Goal: Information Seeking & Learning: Learn about a topic

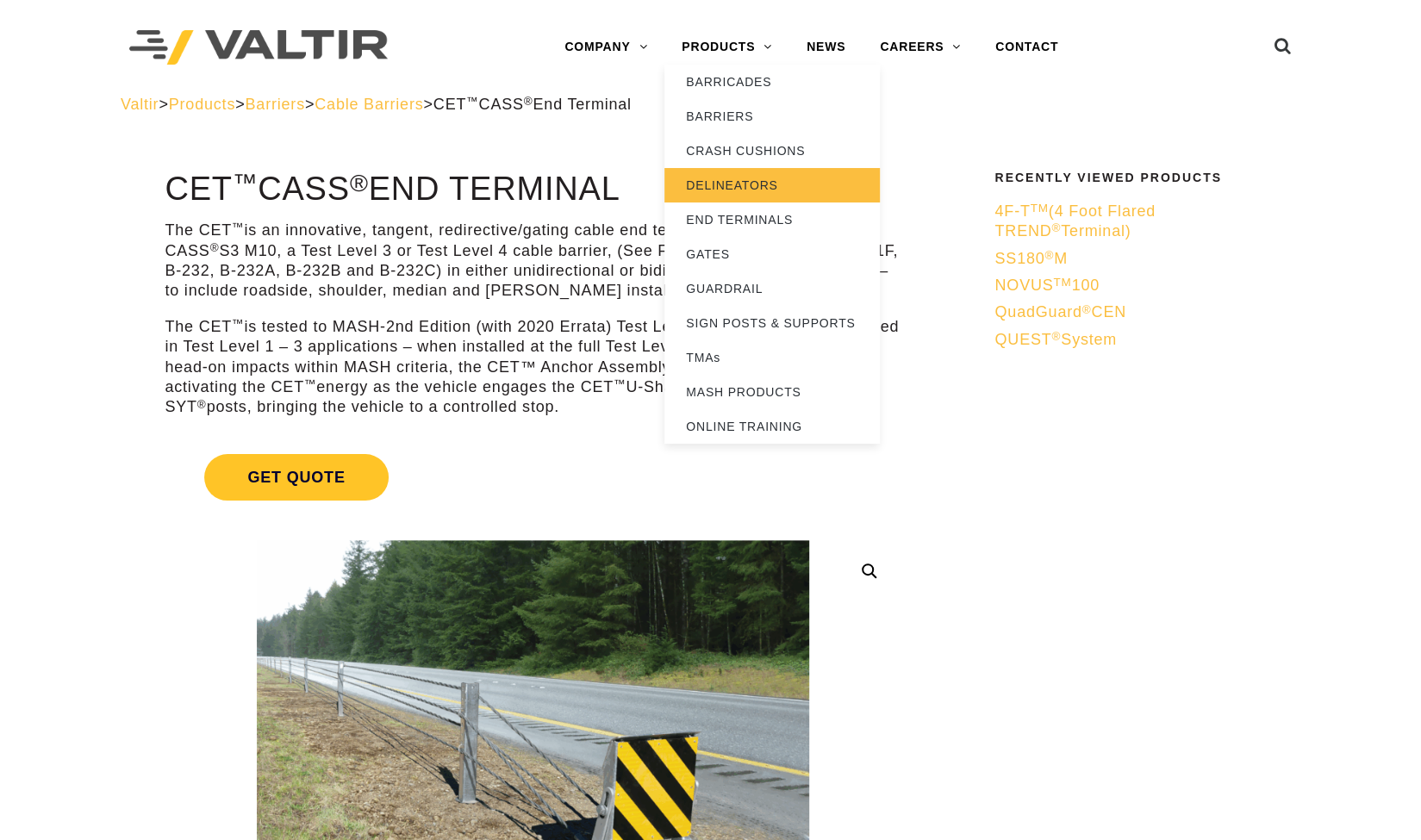
click at [770, 189] on link "DELINEATORS" at bounding box center [772, 185] width 216 height 34
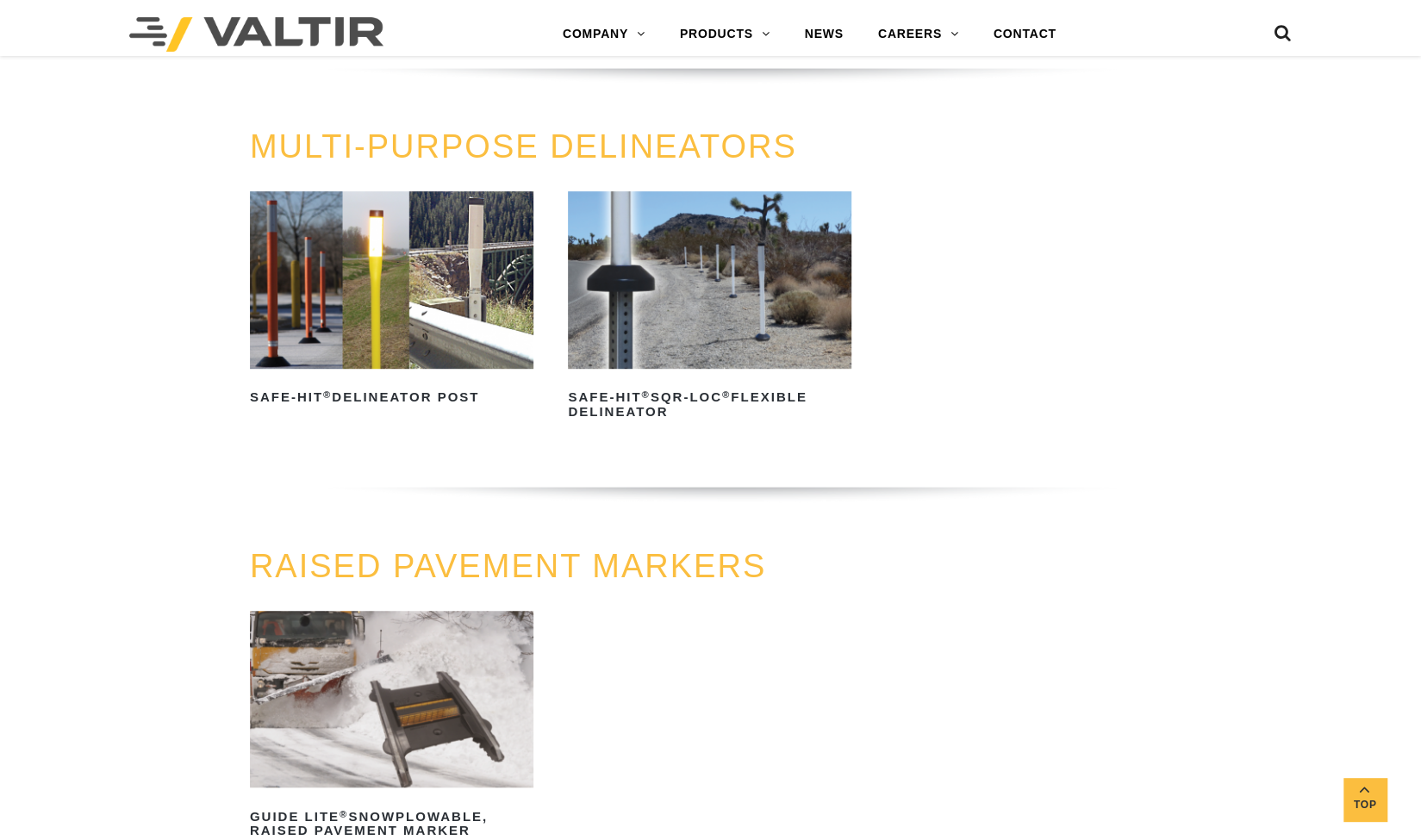
scroll to position [493, 0]
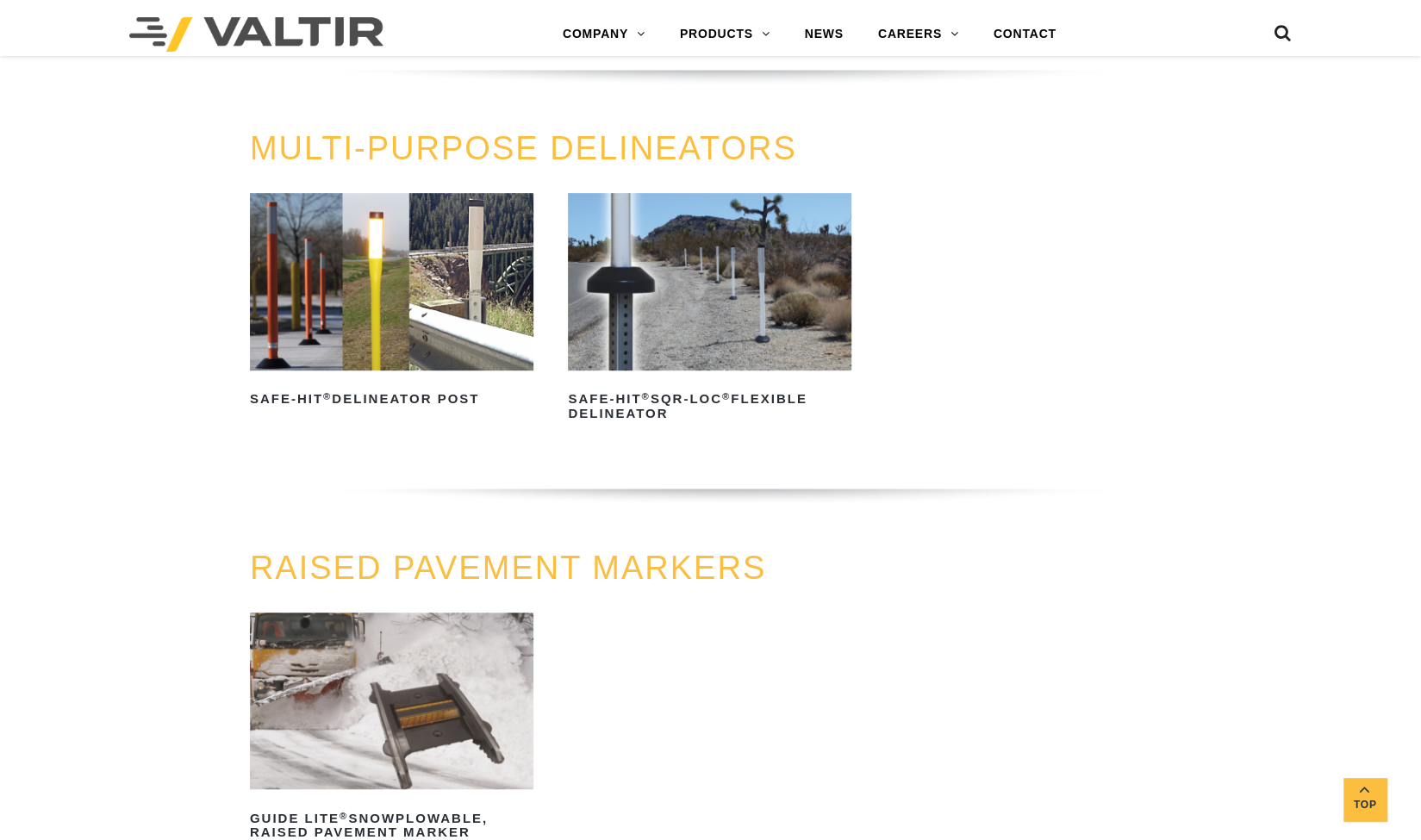
click at [1396, 258] on div "MULTI-PURPOSE DELINEATORS Safe-Hit ® Delineator Post Read more Safe-Hit ® SQR-L…" at bounding box center [710, 340] width 1421 height 419
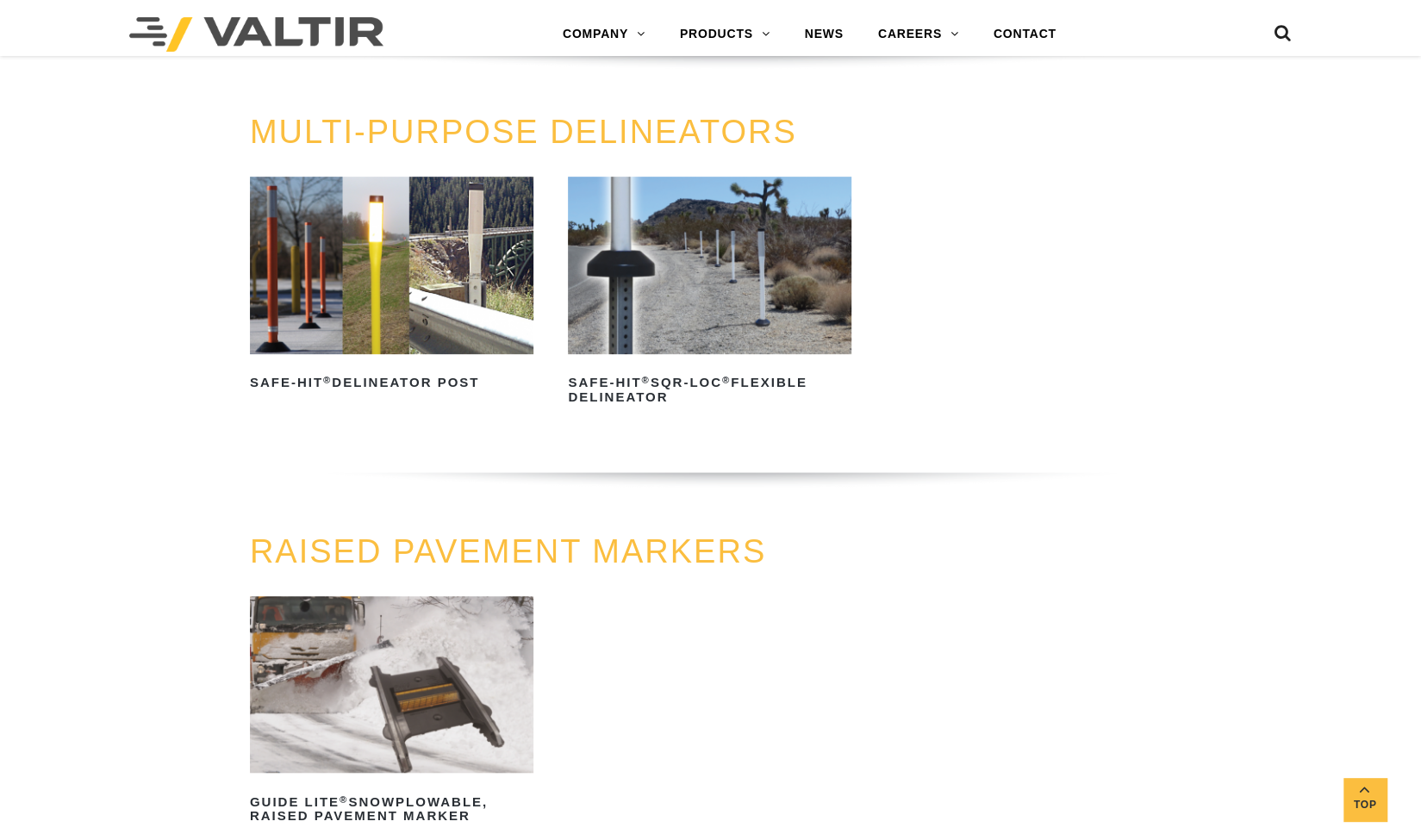
scroll to position [511, 0]
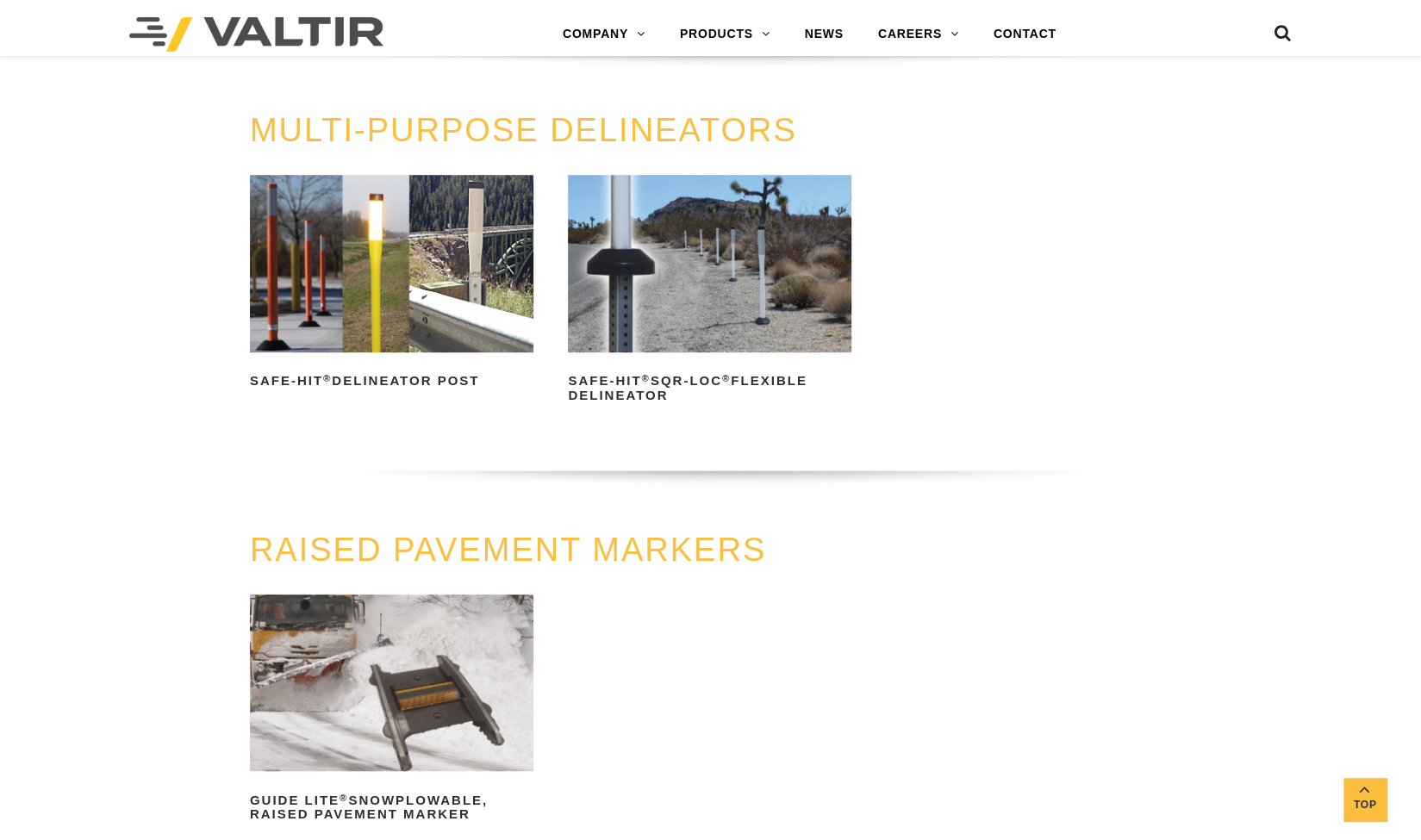
click at [621, 313] on img at bounding box center [709, 263] width 283 height 178
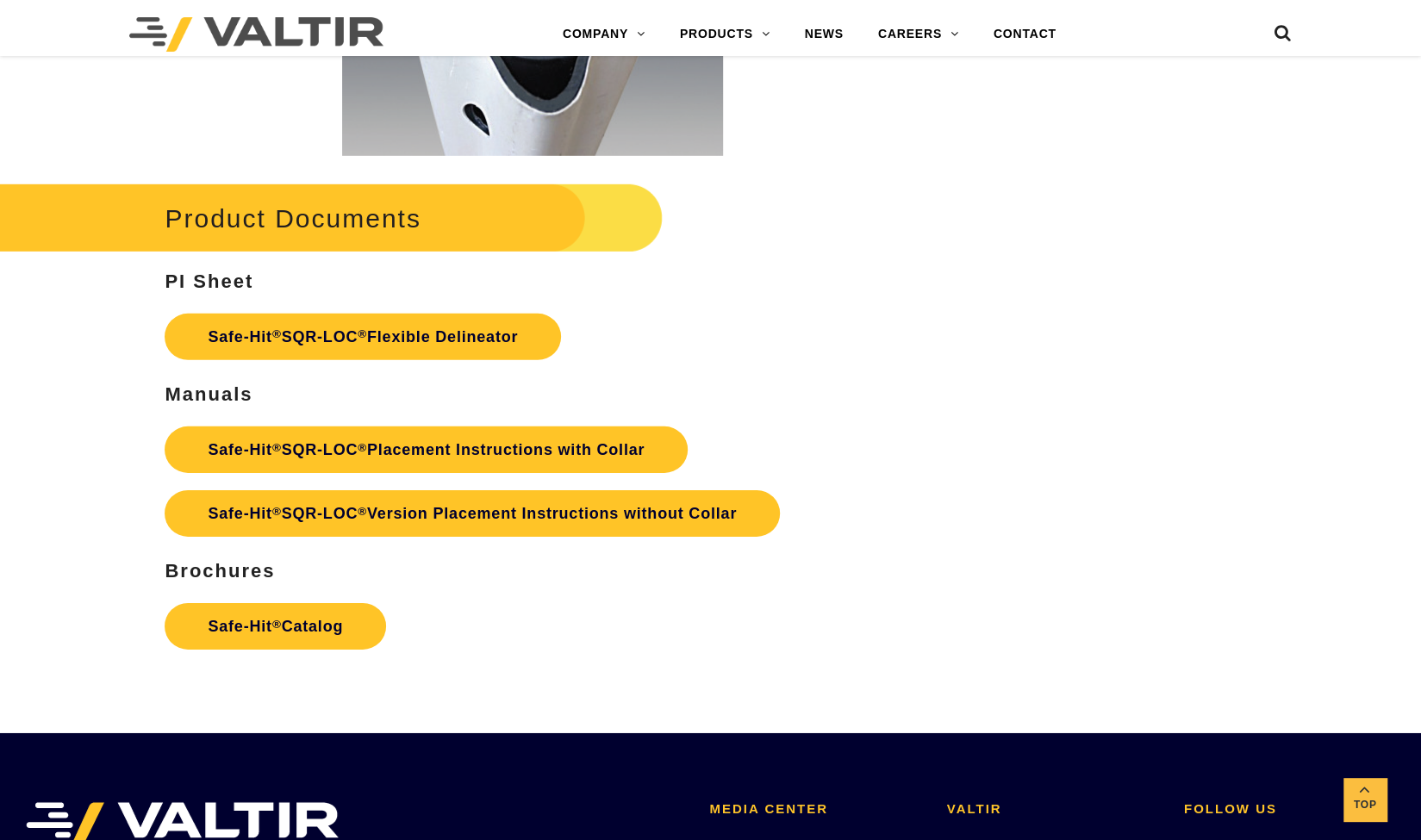
scroll to position [3301, 0]
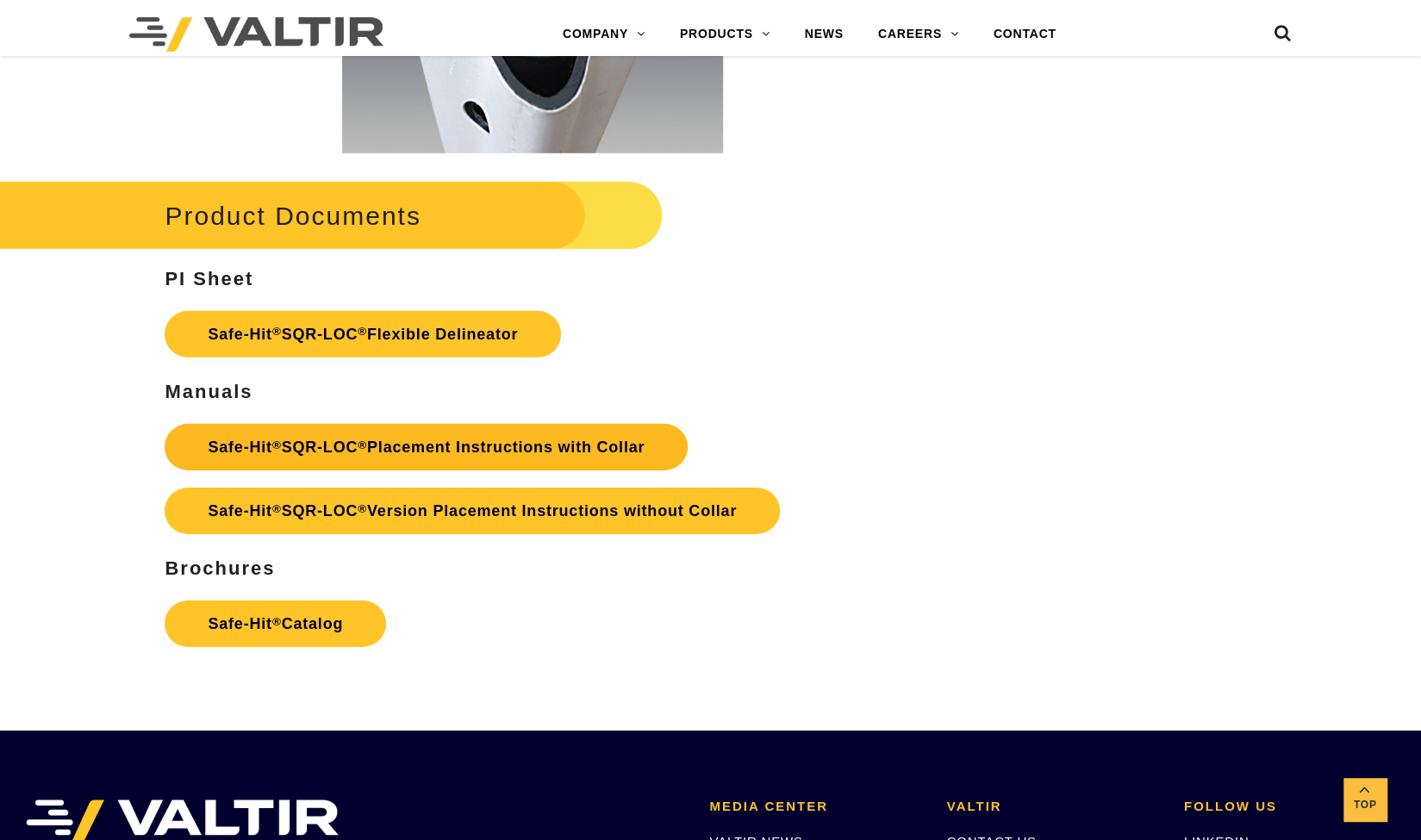
click at [475, 470] on link "Safe-Hit ® SQR-LOC ® Placement Instructions with Collar" at bounding box center [426, 447] width 523 height 47
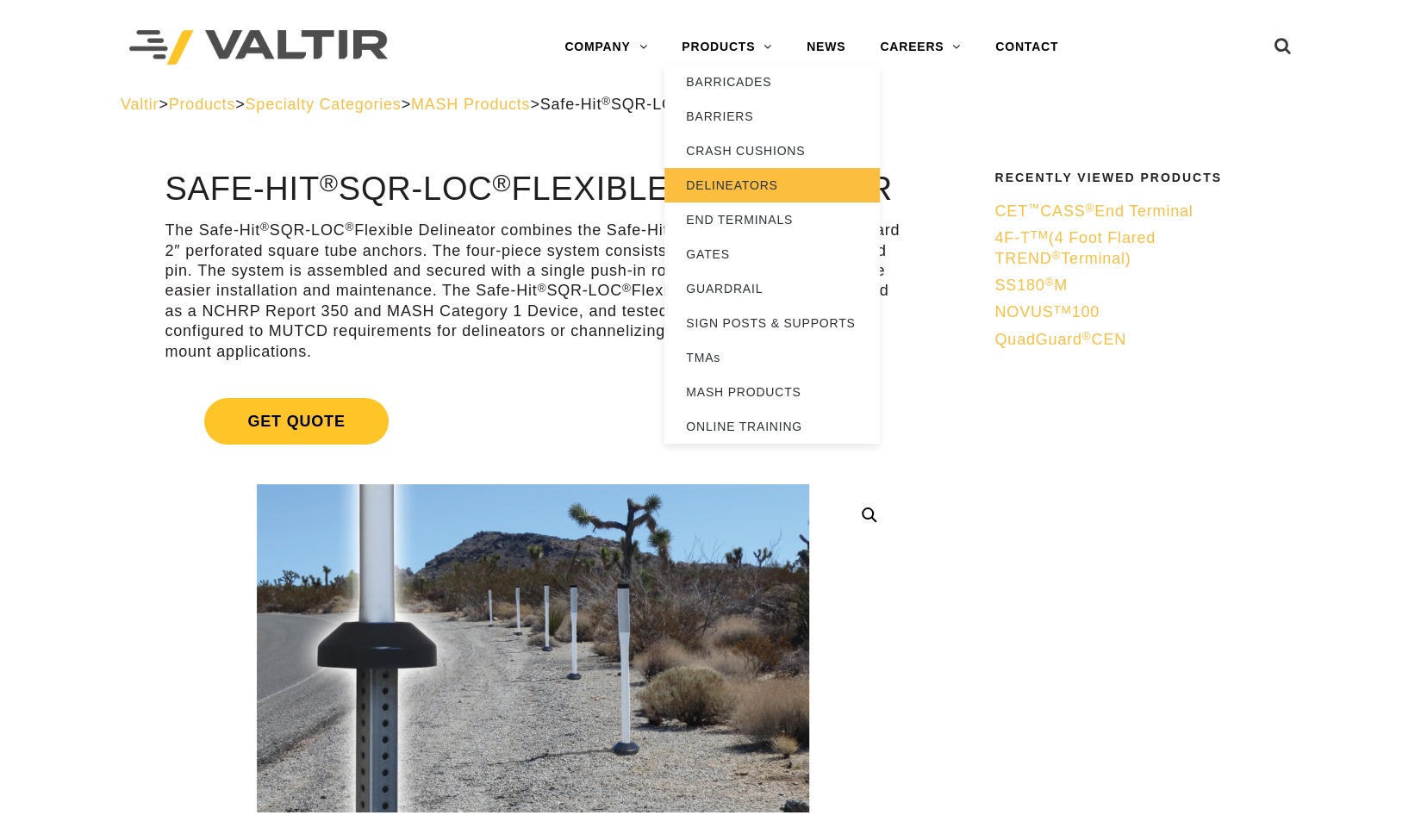
click at [736, 194] on link "DELINEATORS" at bounding box center [772, 185] width 216 height 34
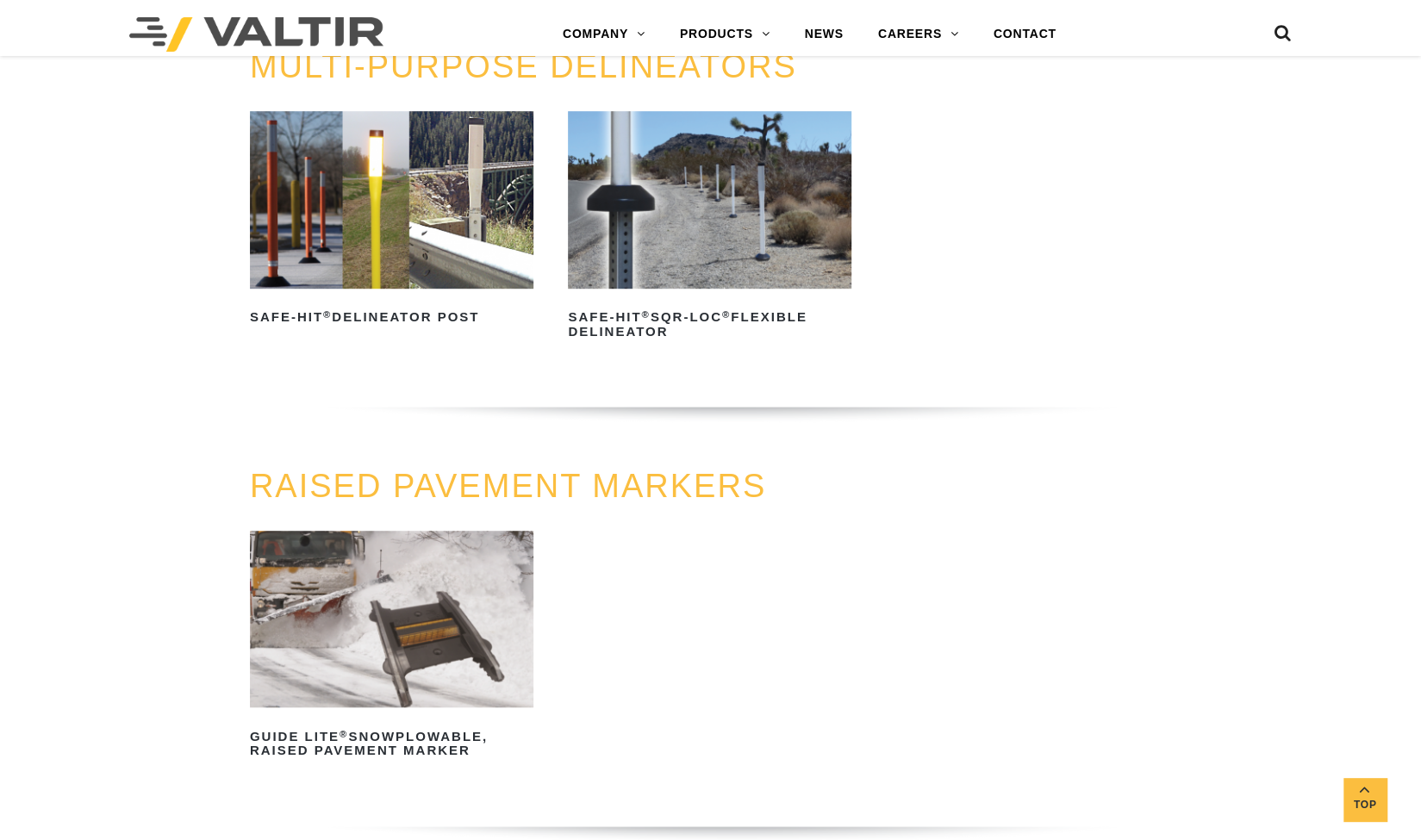
scroll to position [574, 0]
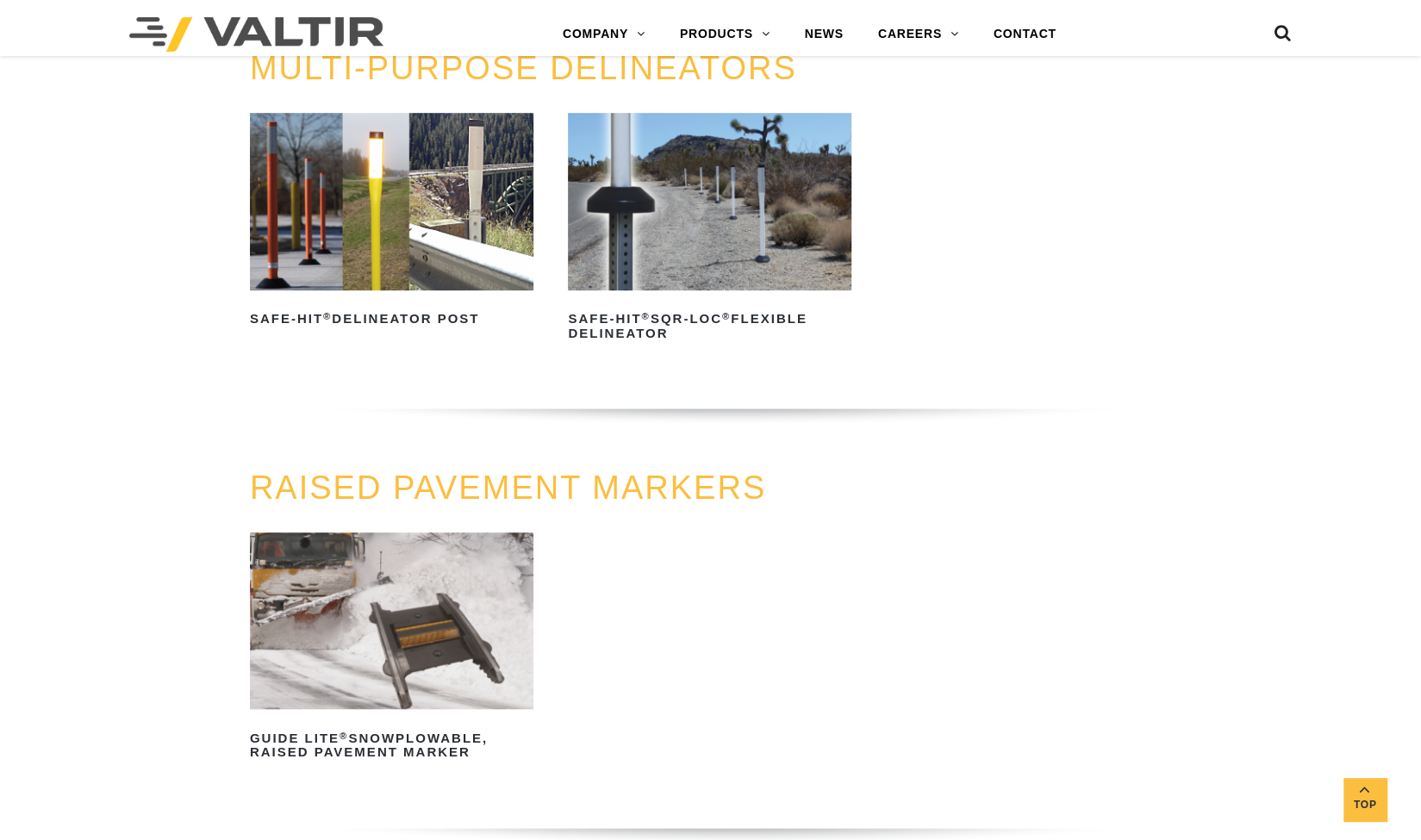
click at [1396, 374] on div "MULTI-PURPOSE DELINEATORS Safe-Hit ® Delineator Post Read more Safe-Hit ® SQR-L…" at bounding box center [710, 259] width 1421 height 419
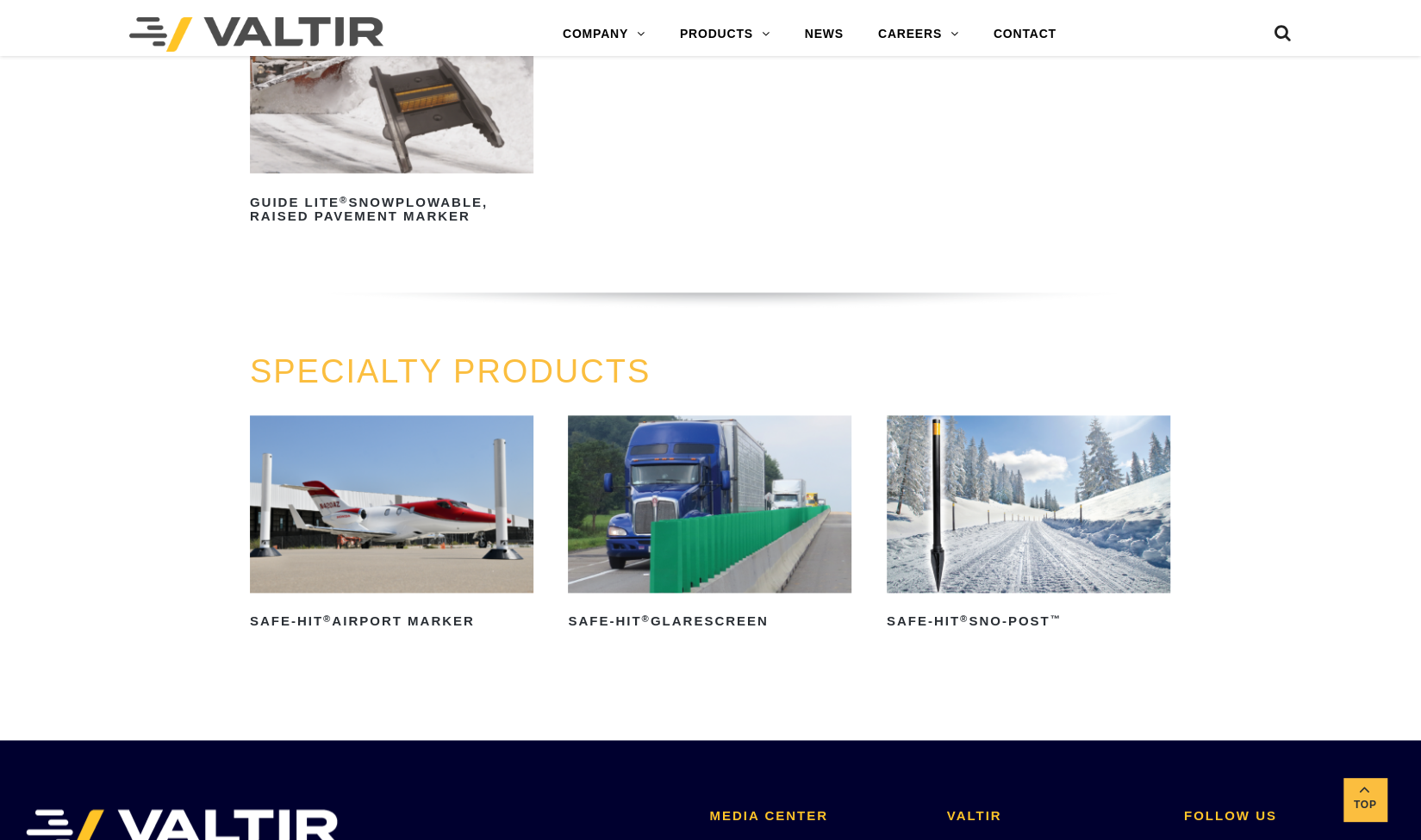
scroll to position [1115, 0]
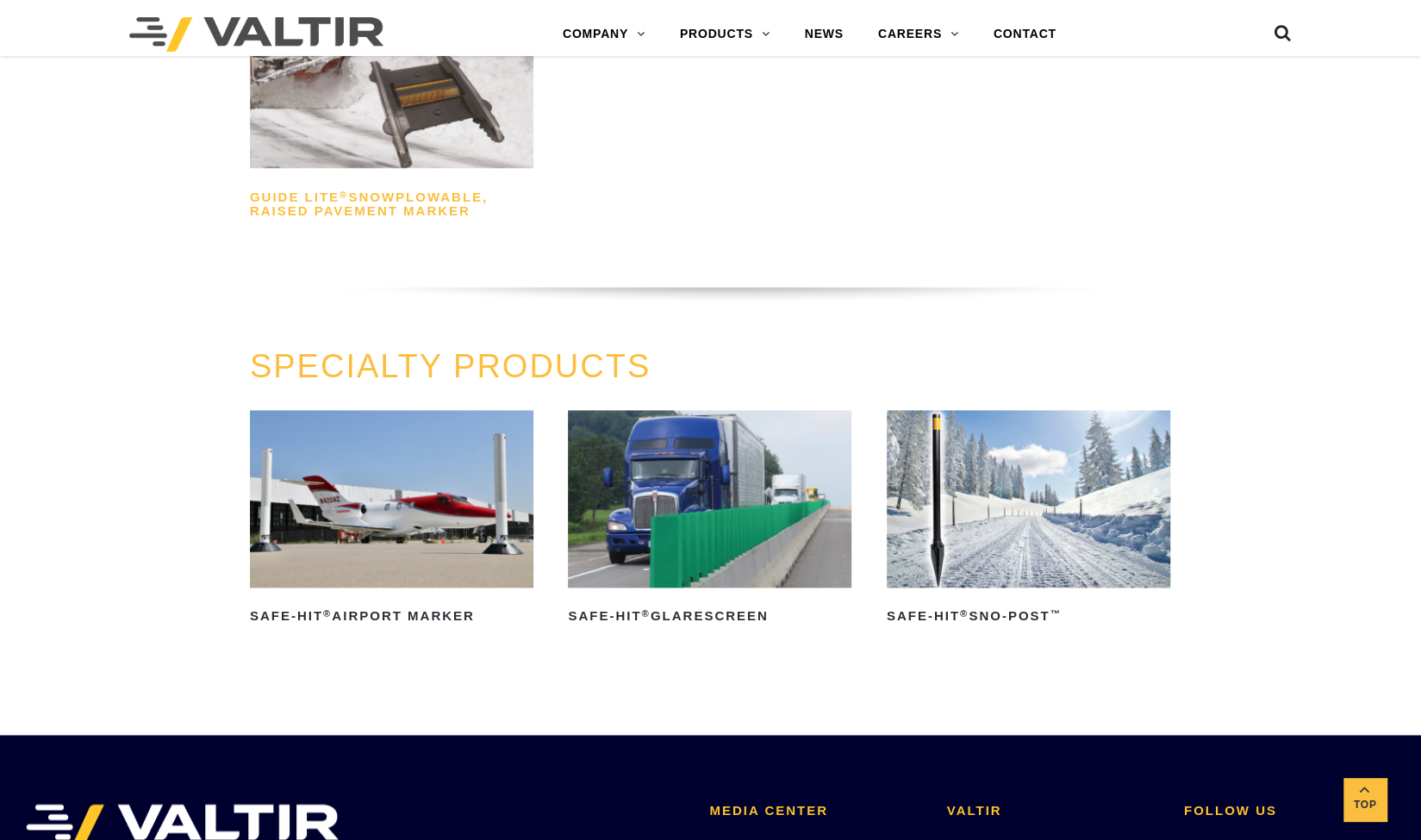
click at [367, 194] on h2 "GUIDE LITE ® Snowplowable, Raised Pavement Marker" at bounding box center [392, 204] width 283 height 42
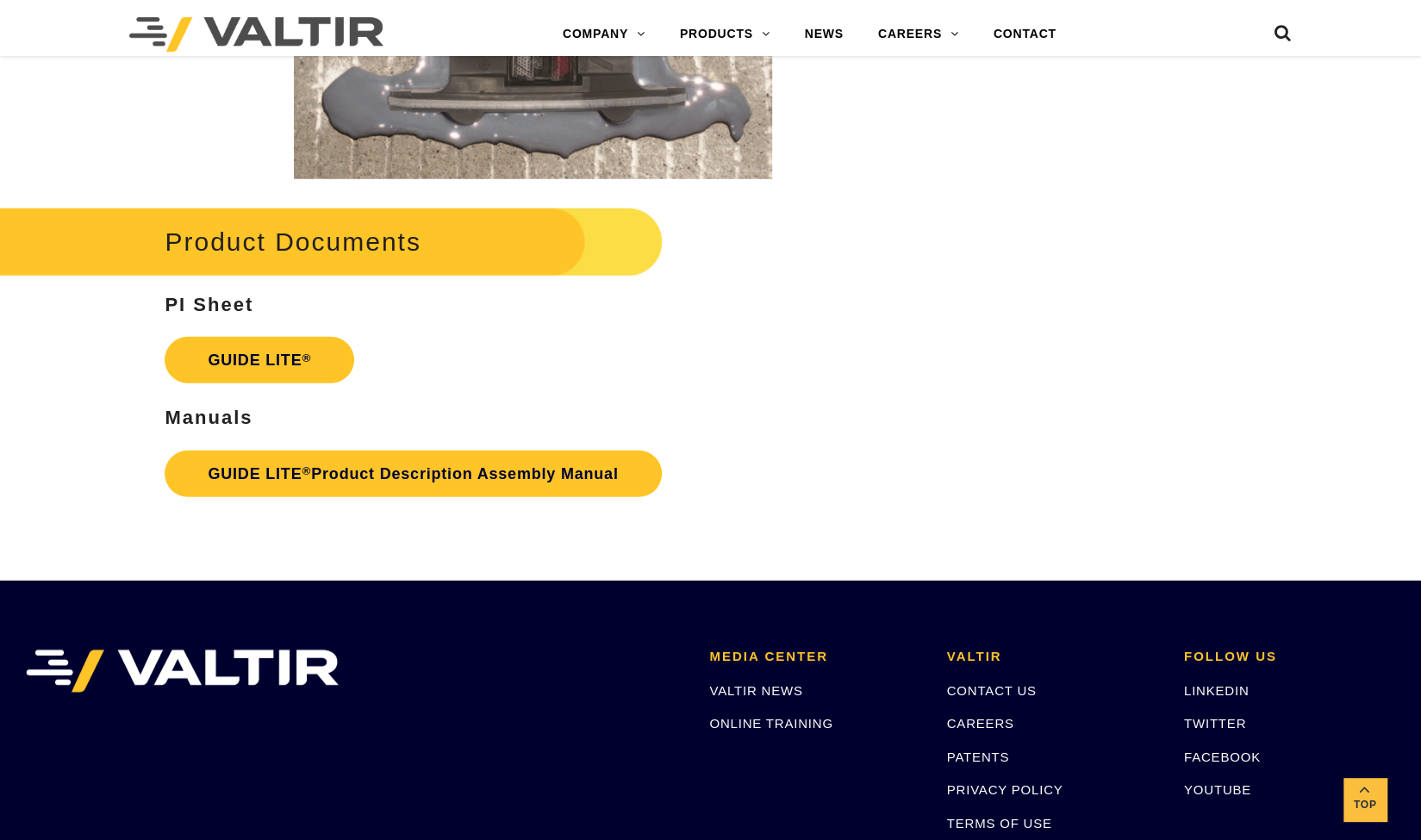
scroll to position [2903, 0]
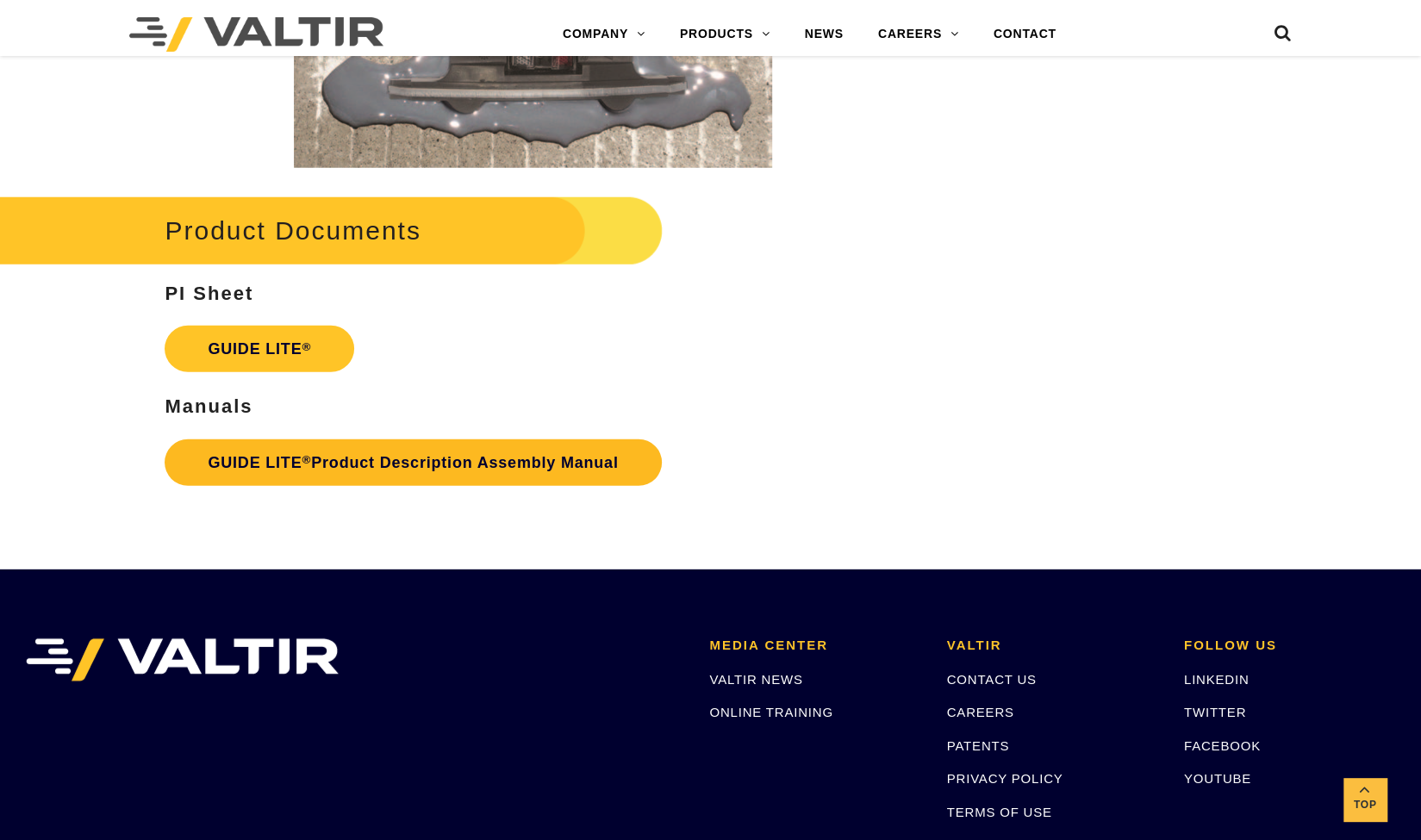
click at [408, 474] on link "GUIDE LITE ® Product Description Assembly Manual" at bounding box center [413, 462] width 496 height 47
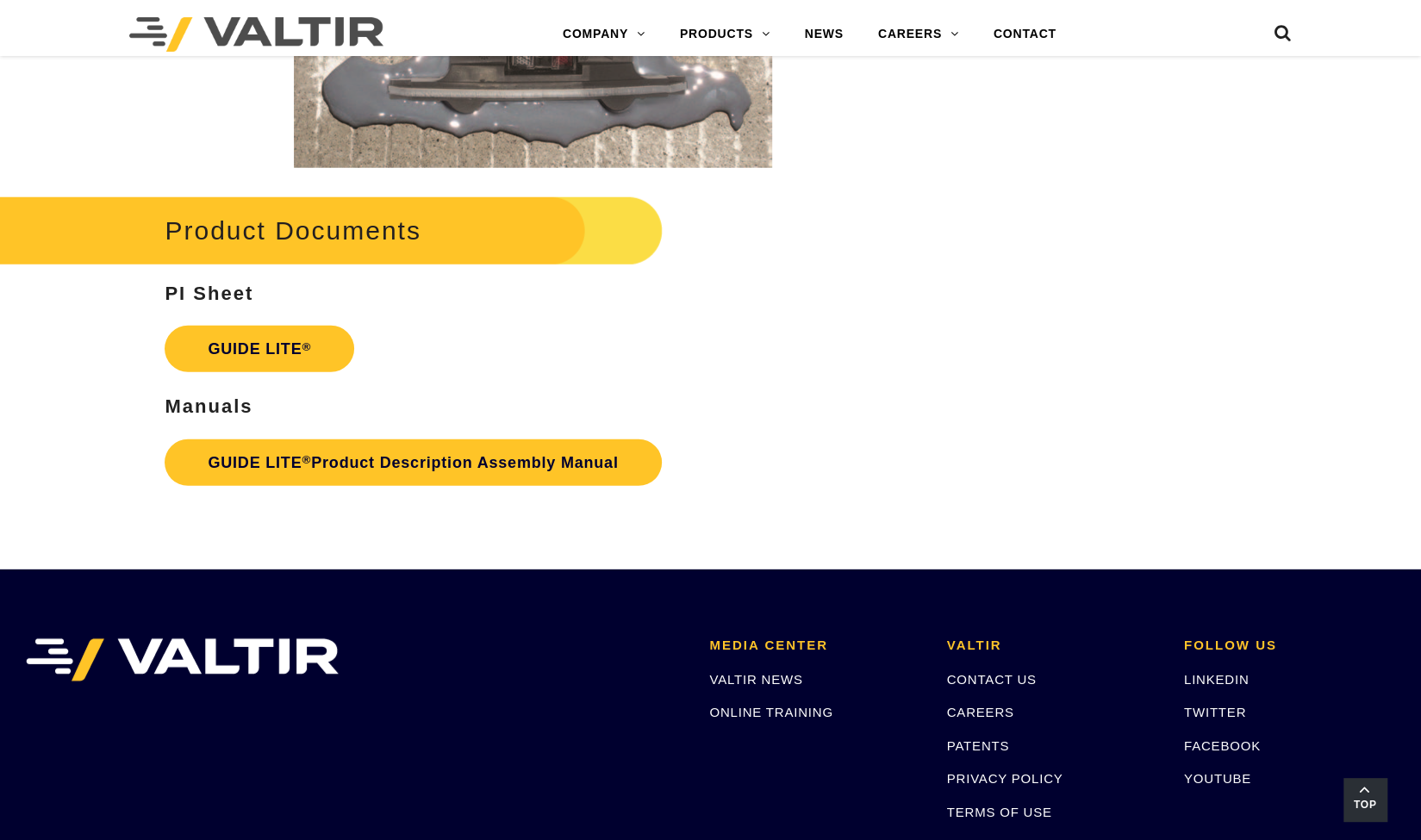
click at [1364, 788] on link "Top" at bounding box center [1364, 798] width 43 height 43
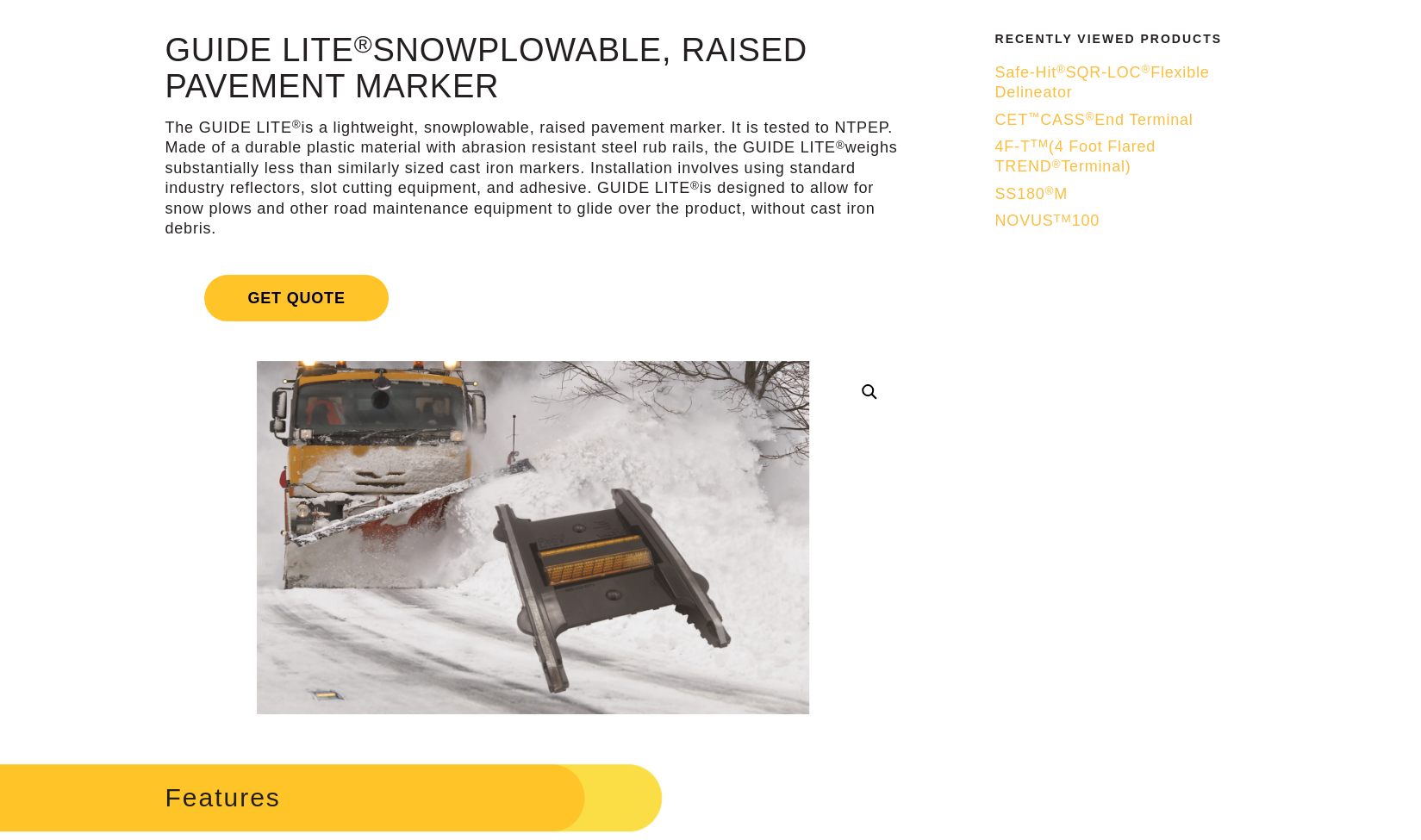
scroll to position [0, 0]
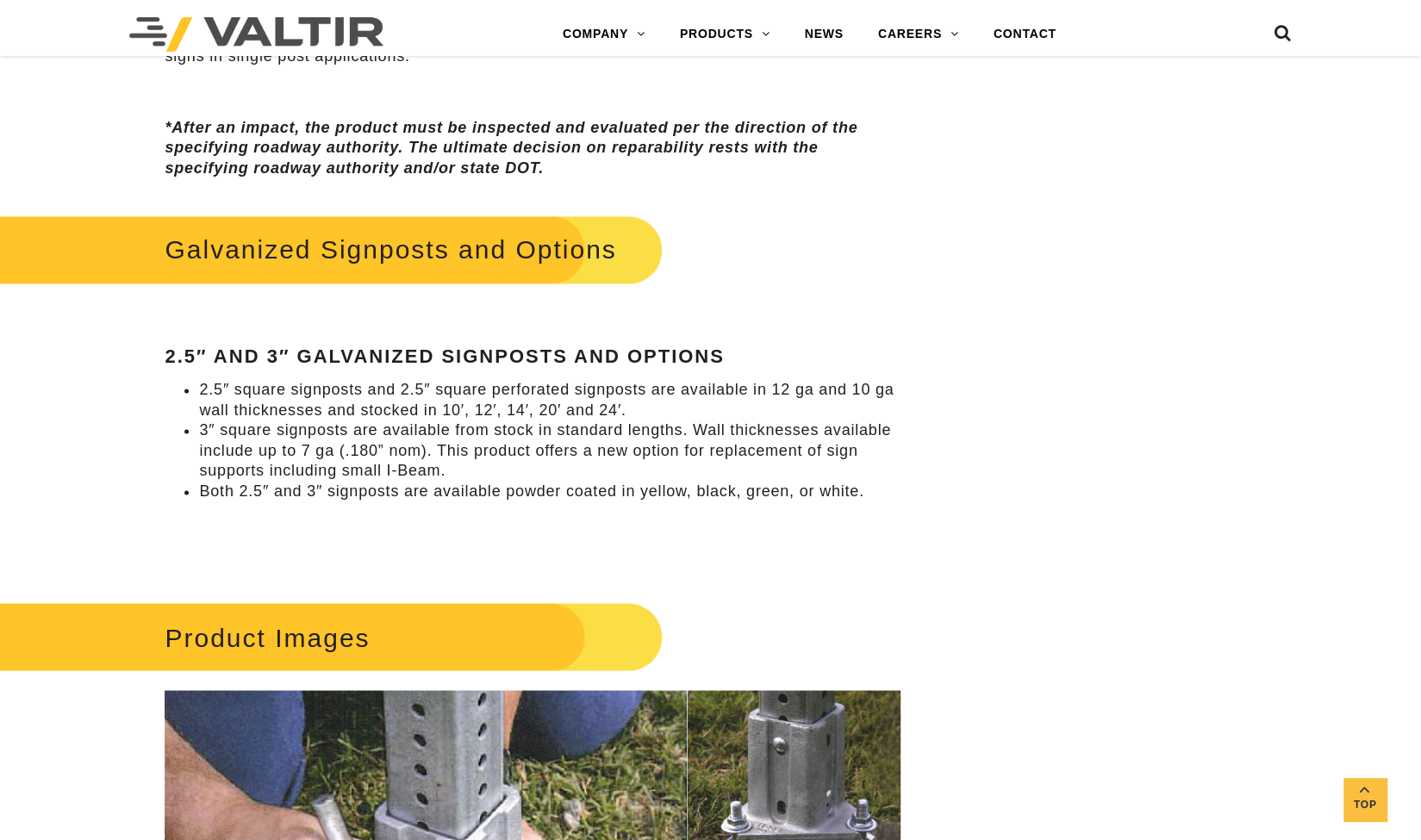
scroll to position [1492, 0]
